Goal: Entertainment & Leisure: Consume media (video, audio)

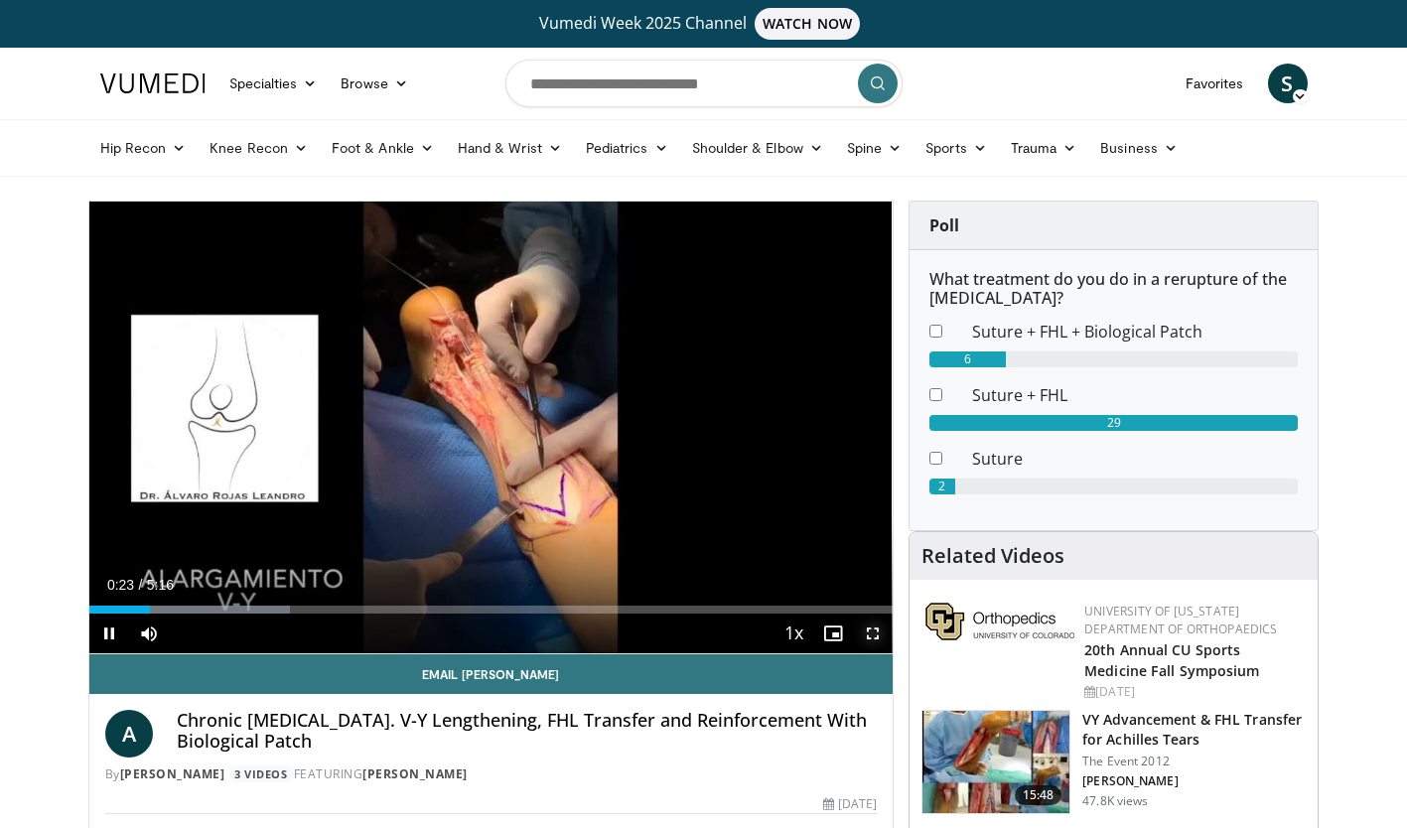
click at [870, 633] on span "Video Player" at bounding box center [873, 633] width 40 height 40
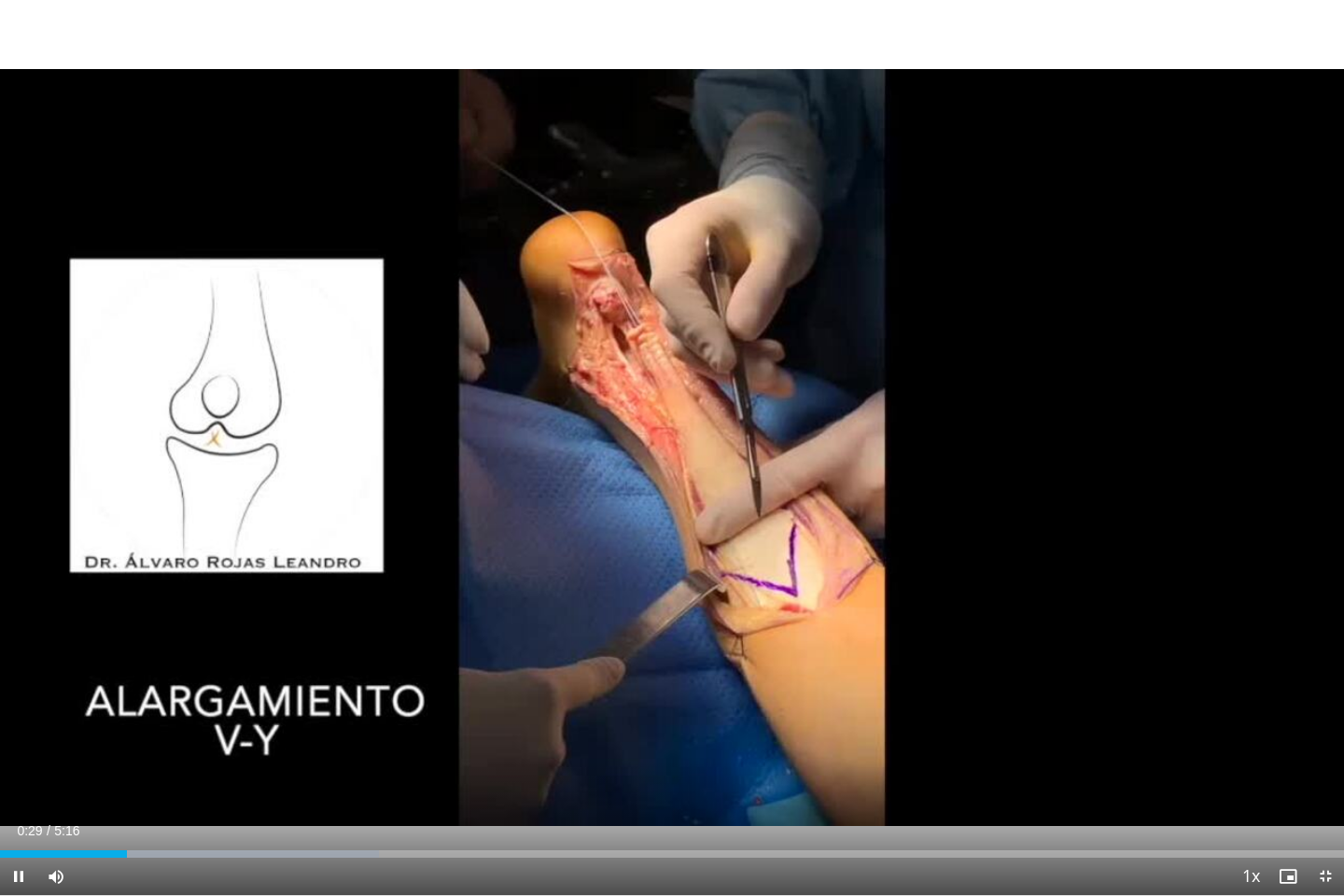
click at [1251, 200] on div "10 seconds Tap to unmute" at bounding box center [672, 448] width 1344 height 895
click at [676, 445] on icon "Video Player" at bounding box center [672, 448] width 53 height 53
click at [17, 778] on span "Video Player" at bounding box center [19, 876] width 38 height 38
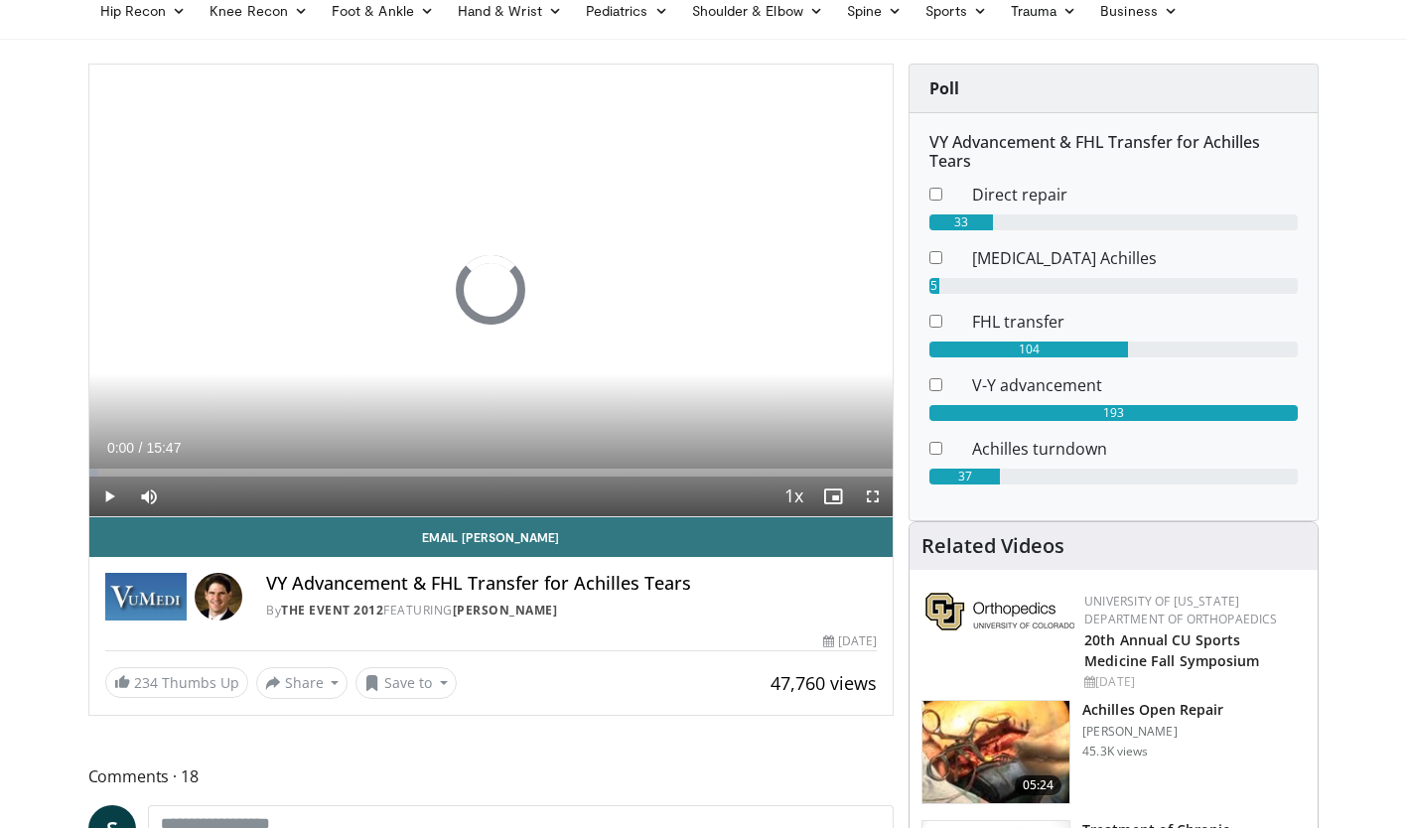
scroll to position [140, 0]
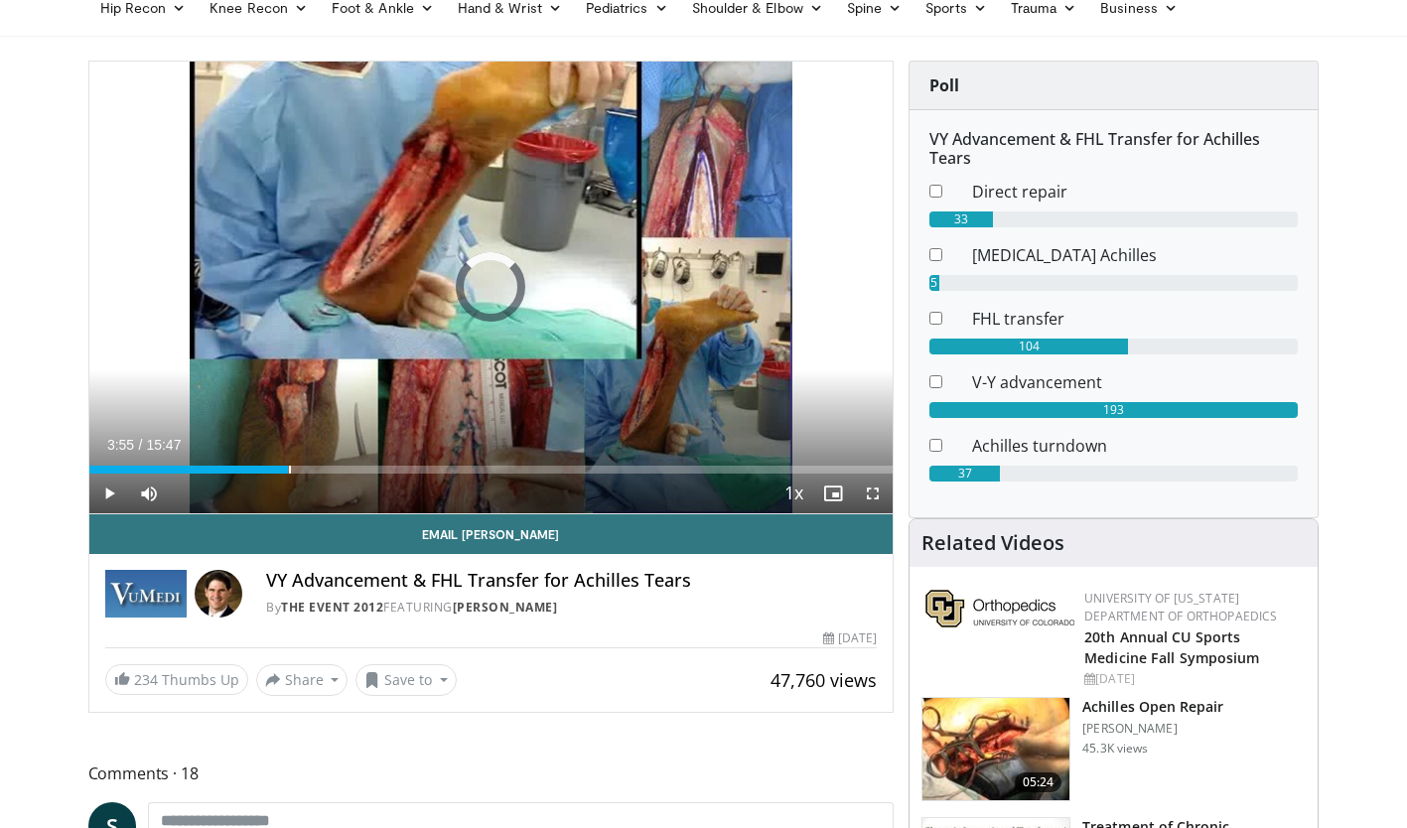
click at [288, 467] on div "Loaded : 4.18% 03:55 03:55" at bounding box center [491, 470] width 804 height 8
click at [324, 462] on div "Loaded : 32.39% 04:37 04:37" at bounding box center [491, 464] width 804 height 19
click at [386, 466] on div "Loaded : 35.82% 04:39 05:50" at bounding box center [491, 470] width 804 height 8
click at [464, 466] on div "Loaded : 48.46% 06:37 07:23" at bounding box center [491, 470] width 804 height 8
